Goal: Transaction & Acquisition: Purchase product/service

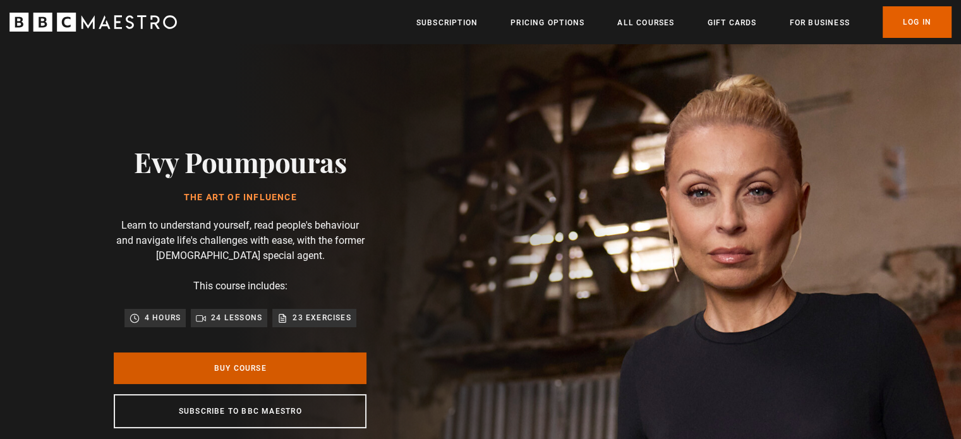
click at [269, 376] on link "Buy Course" at bounding box center [240, 369] width 253 height 32
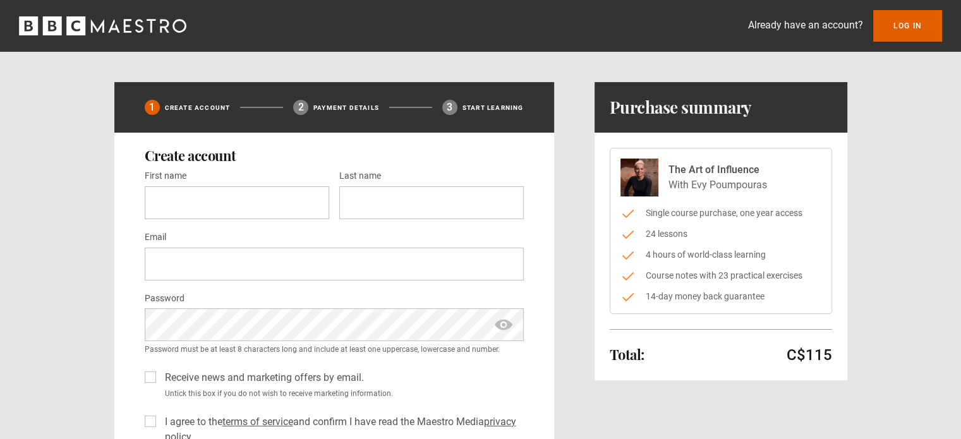
drag, startPoint x: 692, startPoint y: 186, endPoint x: 776, endPoint y: 188, distance: 84.1
click at [776, 188] on div "The Art of Influence With Evy Poumpouras" at bounding box center [720, 178] width 201 height 38
copy p "Evy Poumpouras"
